Goal: Transaction & Acquisition: Purchase product/service

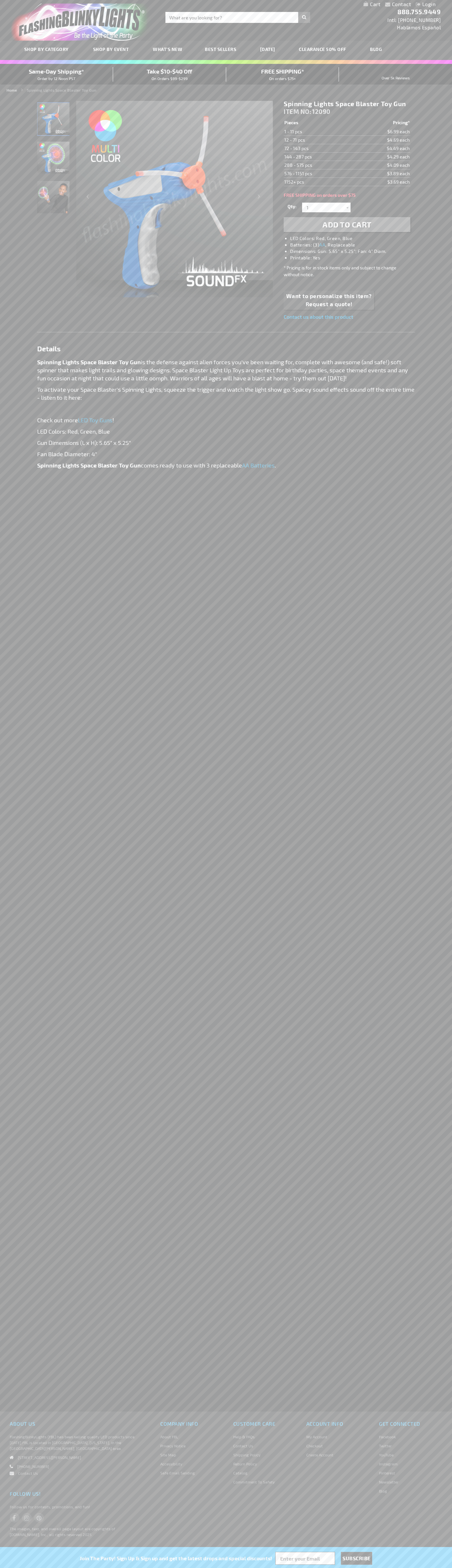
click at [353, 239] on li "LED Colors: Red, Green, Blue" at bounding box center [353, 238] width 126 height 7
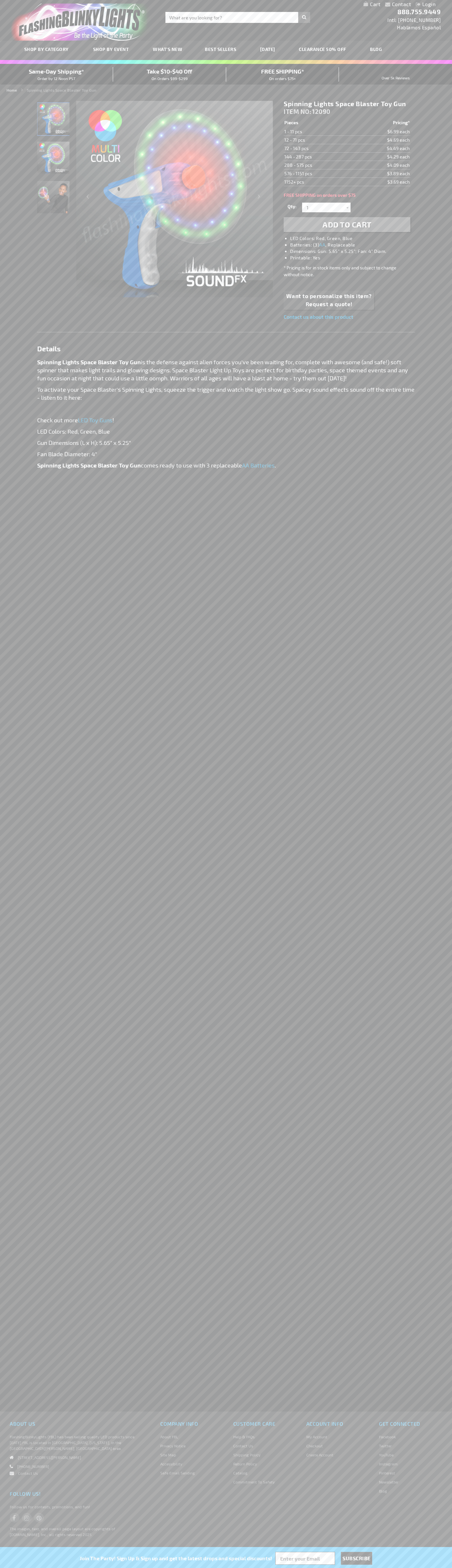
click at [347, 225] on span "Add to Cart" at bounding box center [347, 224] width 49 height 9
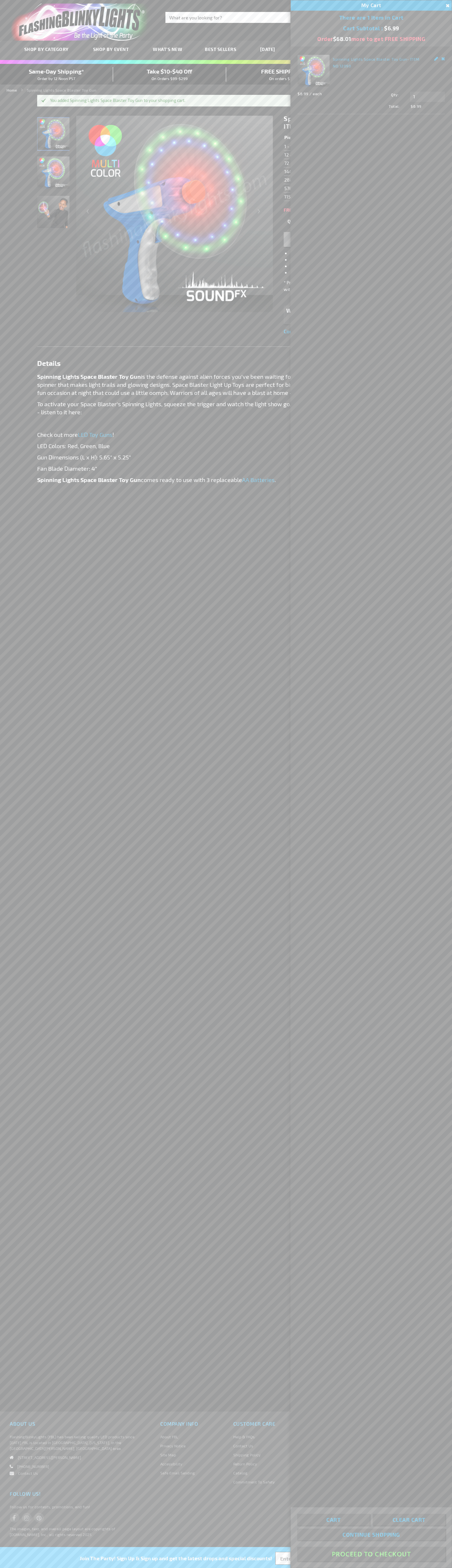
click at [371, 1554] on button "Proceed To Checkout" at bounding box center [371, 1554] width 148 height 15
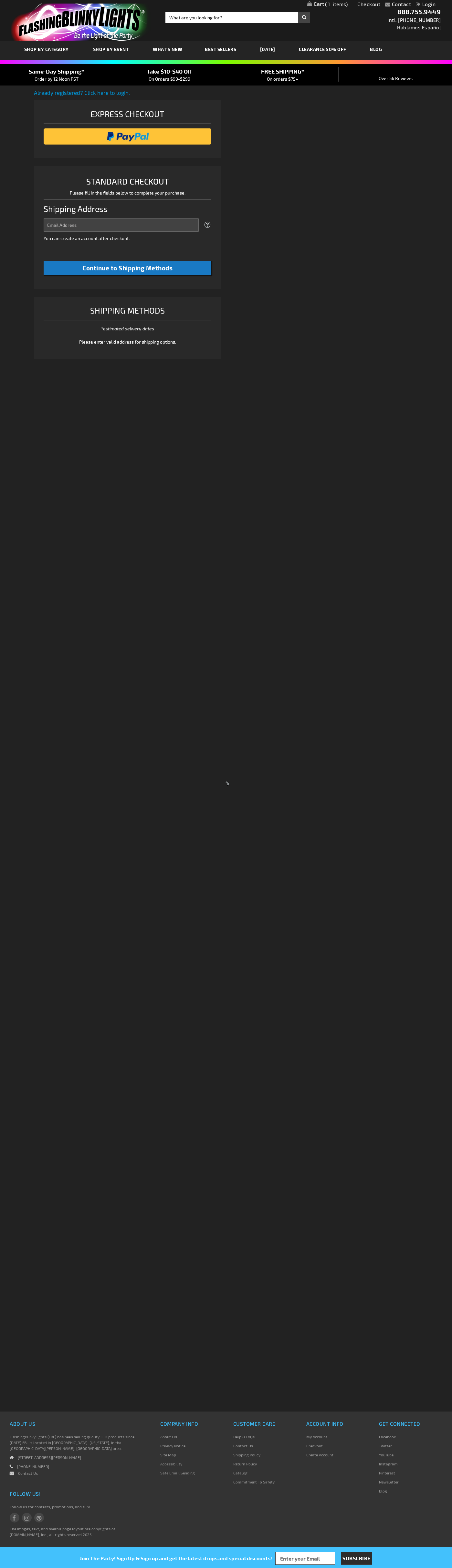
select select "US"
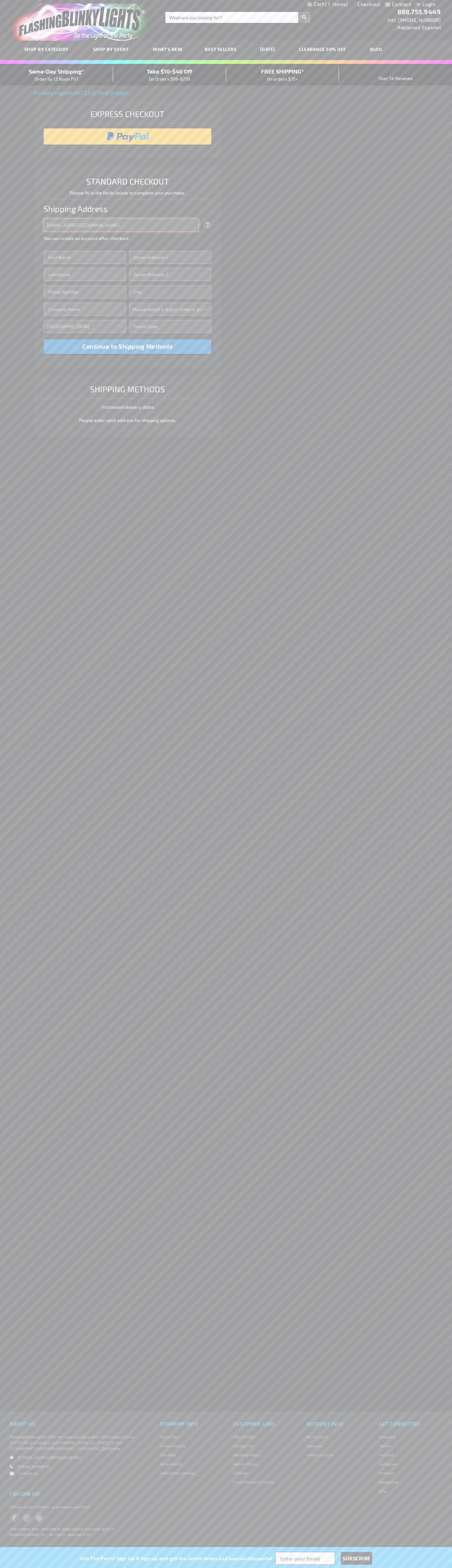
type input "johnsmith005@storebotmail.joonix.net"
type input "John"
type input "76 Ninth Avenue"
type input "First floor"
type input "new york"
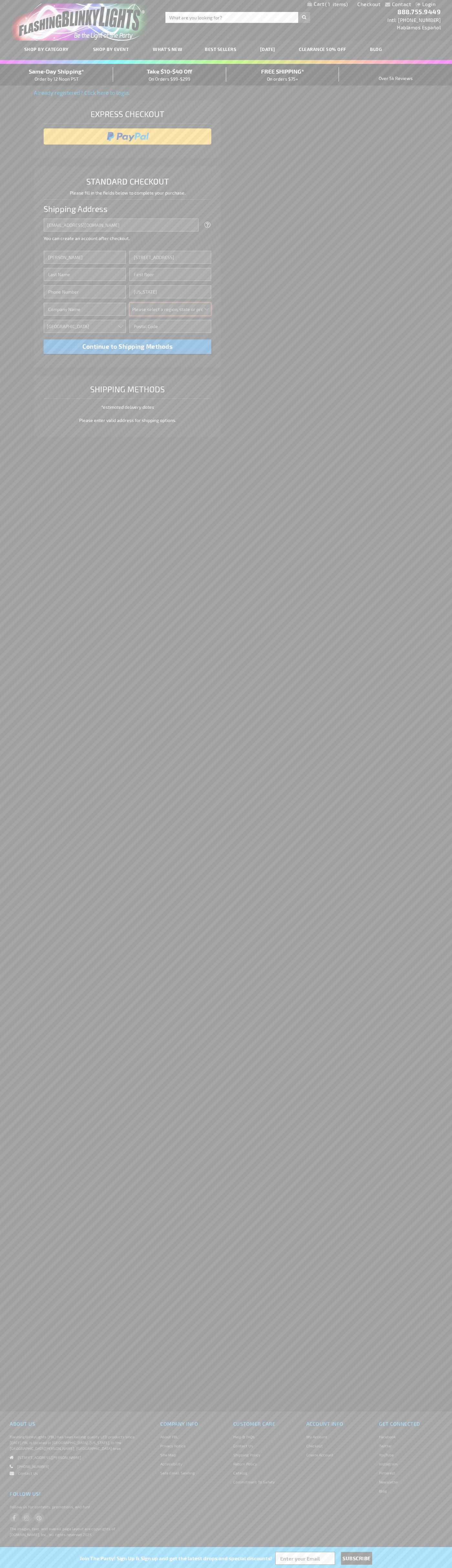
select select "43"
type input "10011"
type input "Smith"
type input "6502530000"
type input "John Smith"
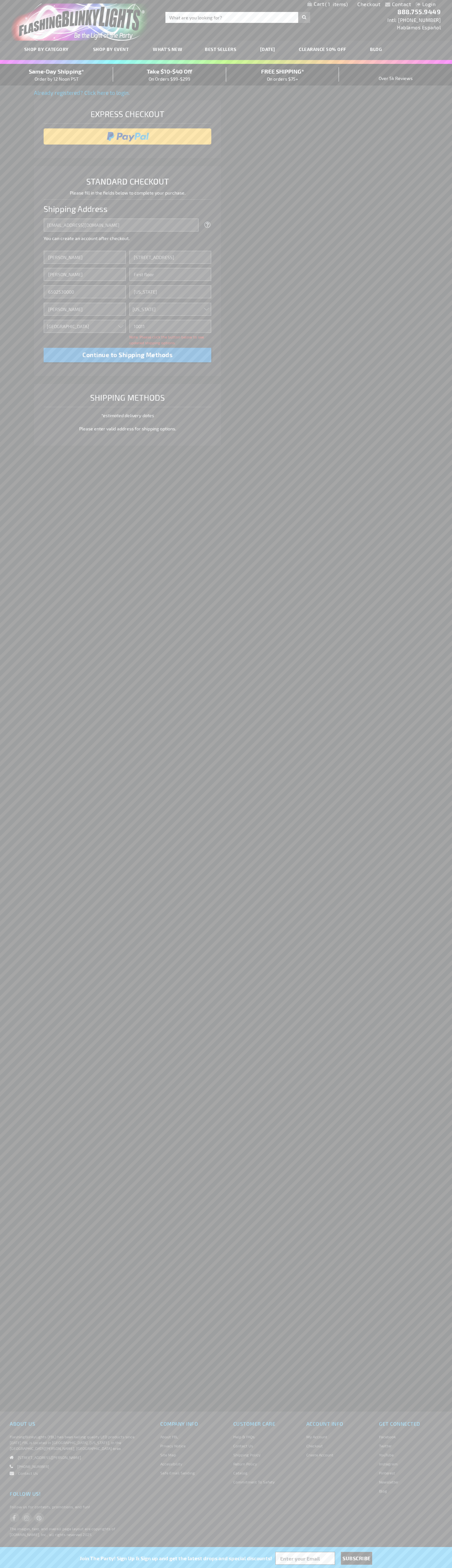
click at [57, 75] on div "Same-Day Shipping* Order by 12 Noon PST" at bounding box center [57, 74] width 113 height 15
click at [127, 136] on input "image" at bounding box center [127, 136] width 161 height 13
